Goal: Information Seeking & Learning: Learn about a topic

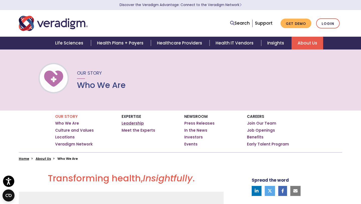
click at [130, 121] on link "Leadership" at bounding box center [133, 123] width 22 height 5
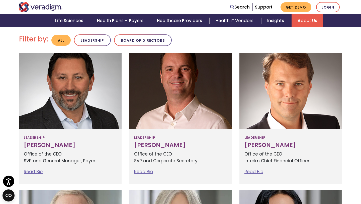
scroll to position [133, 0]
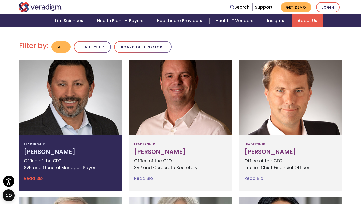
click at [70, 114] on div at bounding box center [70, 97] width 103 height 75
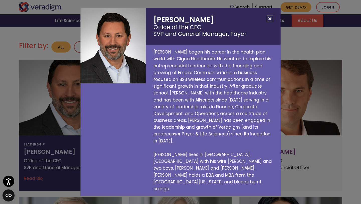
click at [270, 22] on button "Close" at bounding box center [270, 19] width 6 height 6
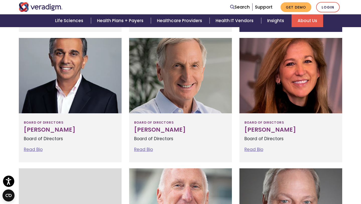
scroll to position [424, 0]
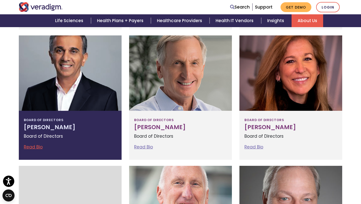
click at [94, 87] on div at bounding box center [70, 72] width 103 height 75
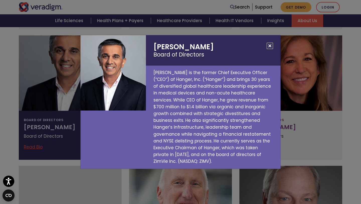
click at [270, 49] on button "Close" at bounding box center [270, 46] width 6 height 6
